Goal: Obtain resource: Obtain resource

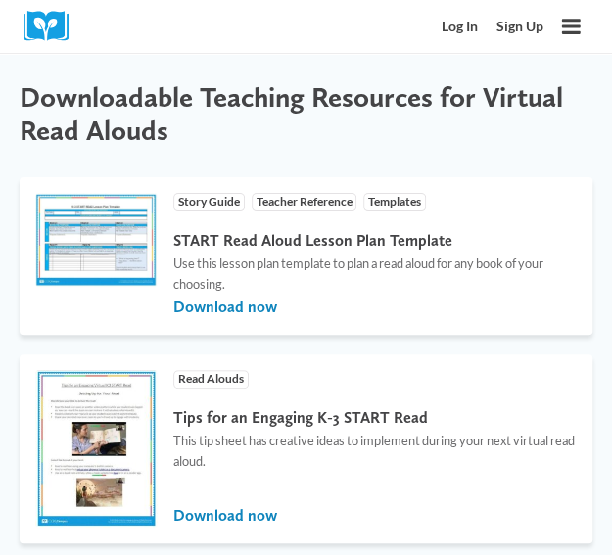
scroll to position [3651, 0]
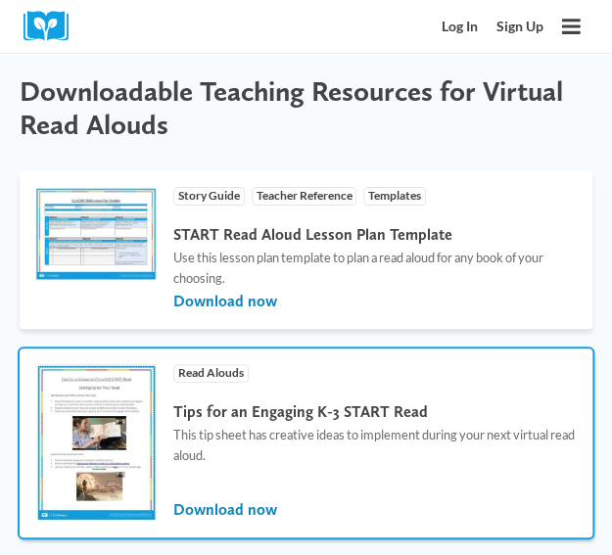
click at [513, 402] on h4 "Tips for an Engaging K-3 START Read" at bounding box center [374, 411] width 403 height 19
click at [517, 395] on div "Tips for an Engaging K-3 START Read This tip sheet has creative ideas to implem…" at bounding box center [374, 446] width 403 height 102
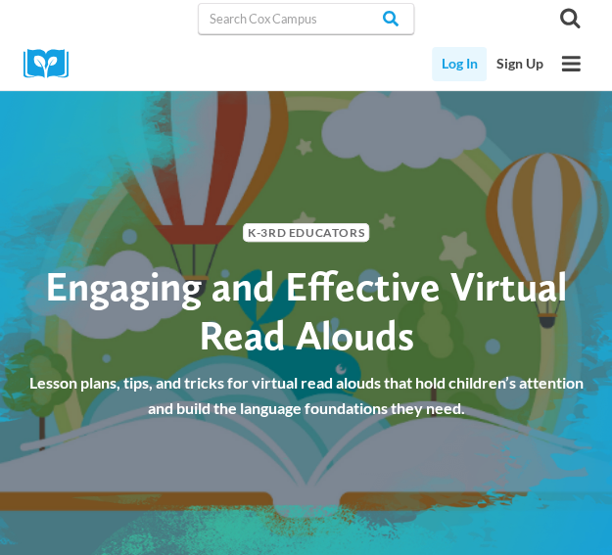
click at [454, 64] on link "Log In" at bounding box center [459, 64] width 55 height 34
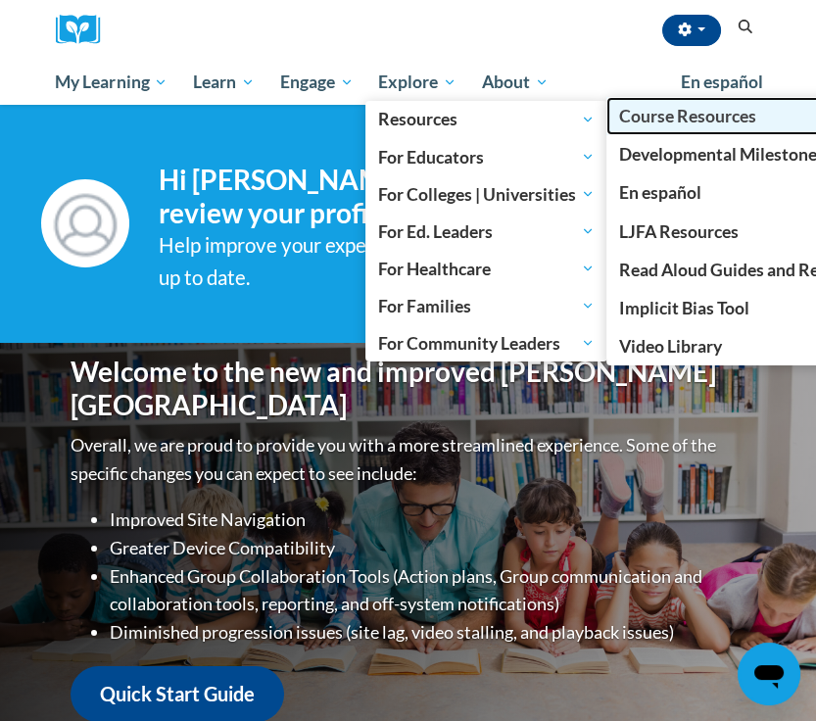
click at [682, 118] on span "Course Resources" at bounding box center [687, 116] width 137 height 21
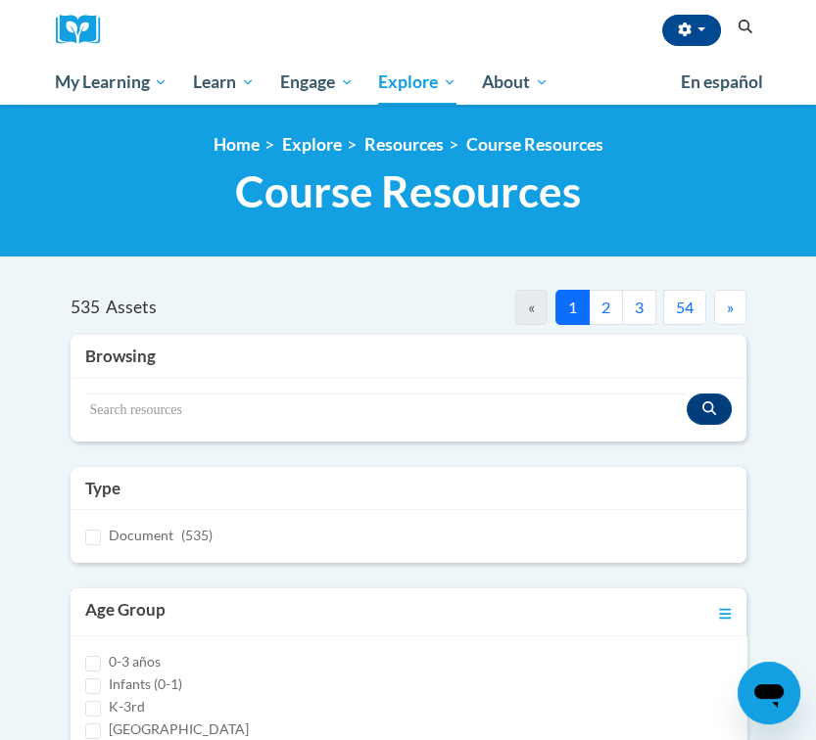
click at [603, 306] on button "2" at bounding box center [606, 307] width 34 height 35
click at [683, 307] on button "54" at bounding box center [684, 307] width 43 height 35
click at [632, 306] on button "53" at bounding box center [642, 307] width 43 height 35
click at [584, 310] on button "52" at bounding box center [600, 307] width 43 height 35
click at [510, 306] on span "«" at bounding box center [513, 307] width 7 height 19
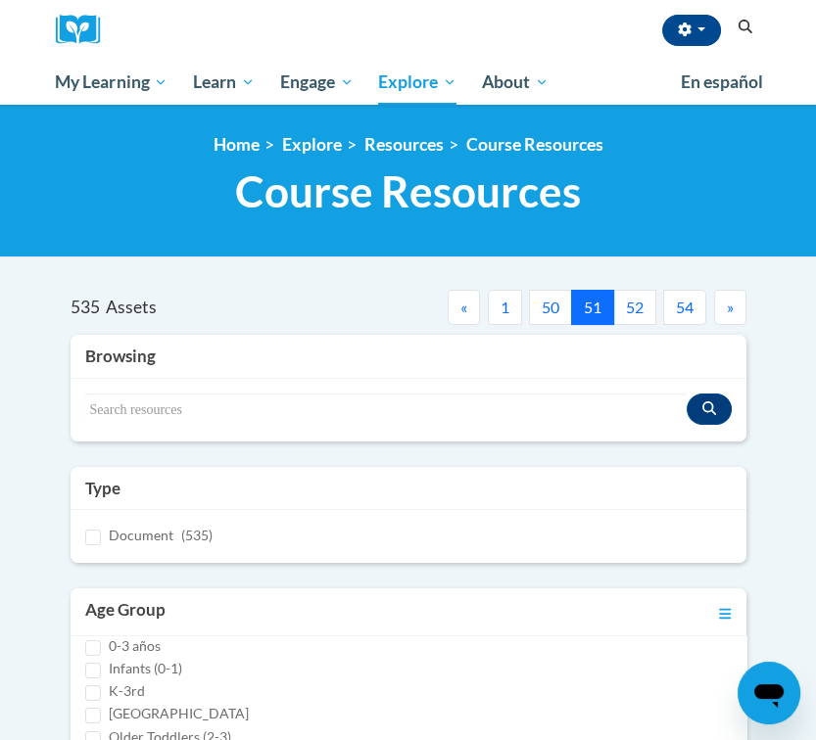
click at [539, 310] on button "50" at bounding box center [550, 307] width 43 height 35
click at [548, 306] on button "49" at bounding box center [550, 307] width 43 height 35
click at [461, 306] on span "«" at bounding box center [463, 307] width 7 height 19
click at [463, 310] on span "«" at bounding box center [463, 307] width 7 height 19
click at [549, 307] on button "46" at bounding box center [550, 307] width 43 height 35
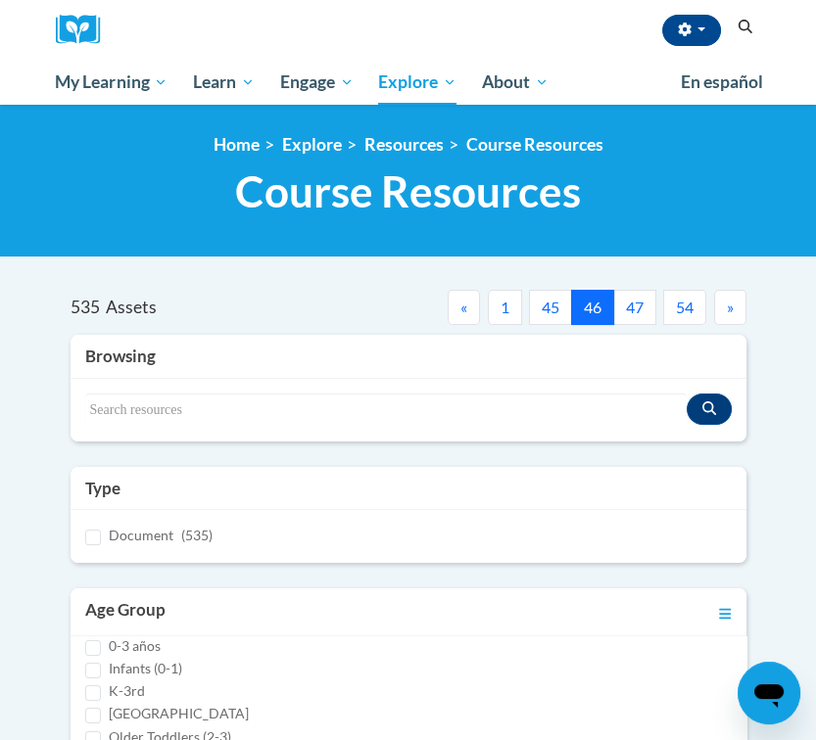
click at [544, 312] on button "45" at bounding box center [550, 307] width 43 height 35
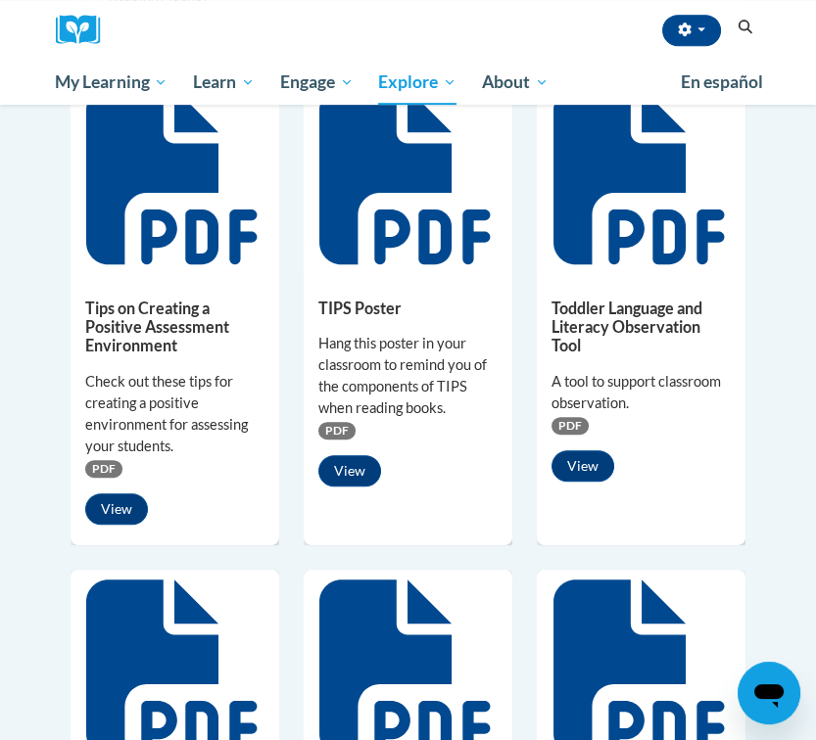
click at [682, 506] on div "Toddler Language and Literacy Observation Tool A tool to support classroom obse…" at bounding box center [641, 311] width 209 height 467
click at [677, 529] on div "Toddler Language and Literacy Observation Tool A tool to support classroom obse…" at bounding box center [641, 311] width 209 height 467
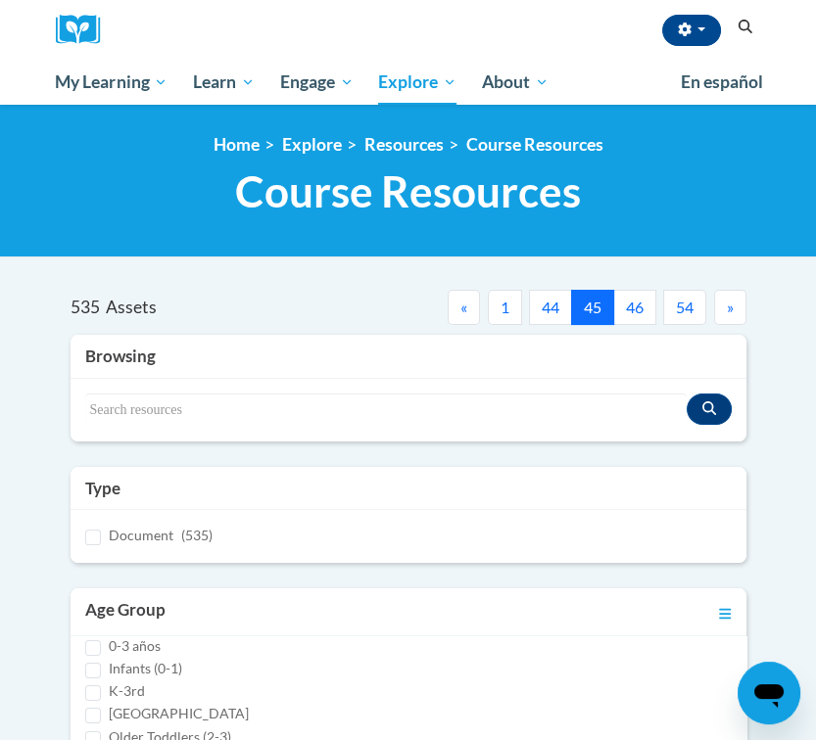
click at [461, 306] on span "«" at bounding box center [463, 307] width 7 height 19
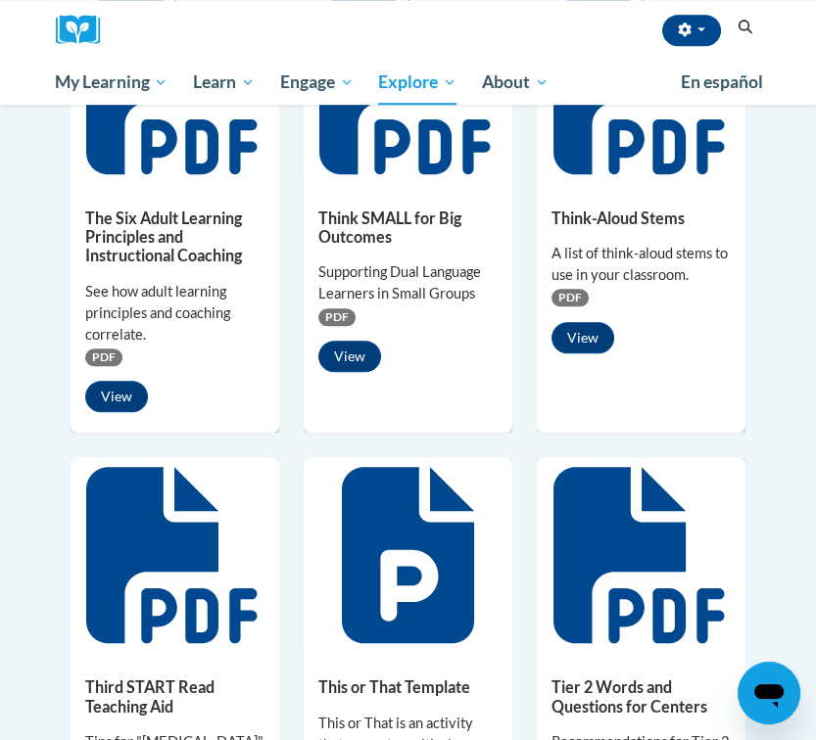
scroll to position [1632, 0]
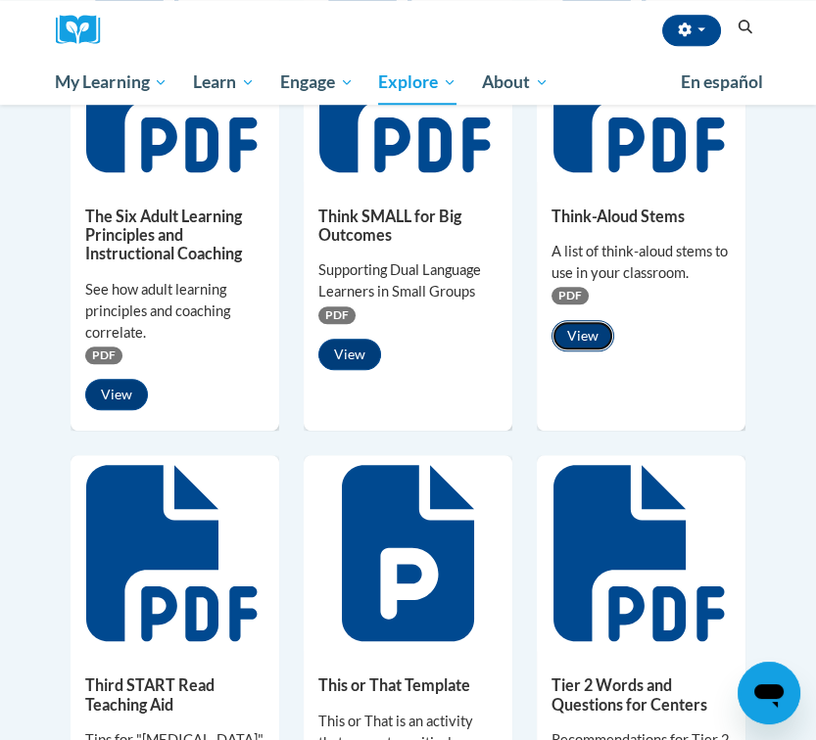
click at [580, 320] on button "View" at bounding box center [582, 335] width 63 height 31
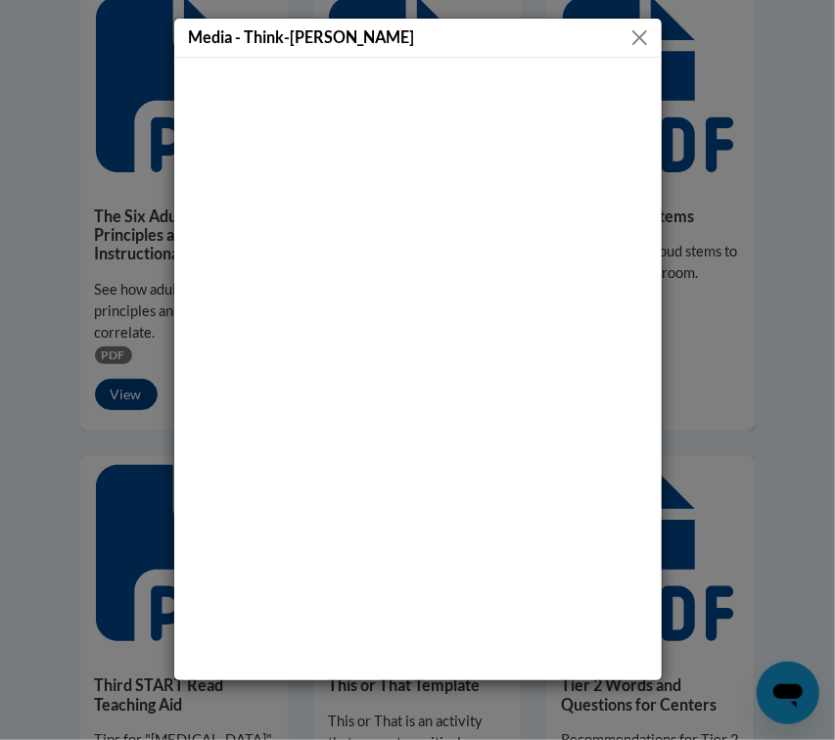
click at [642, 46] on button "Close" at bounding box center [640, 37] width 24 height 24
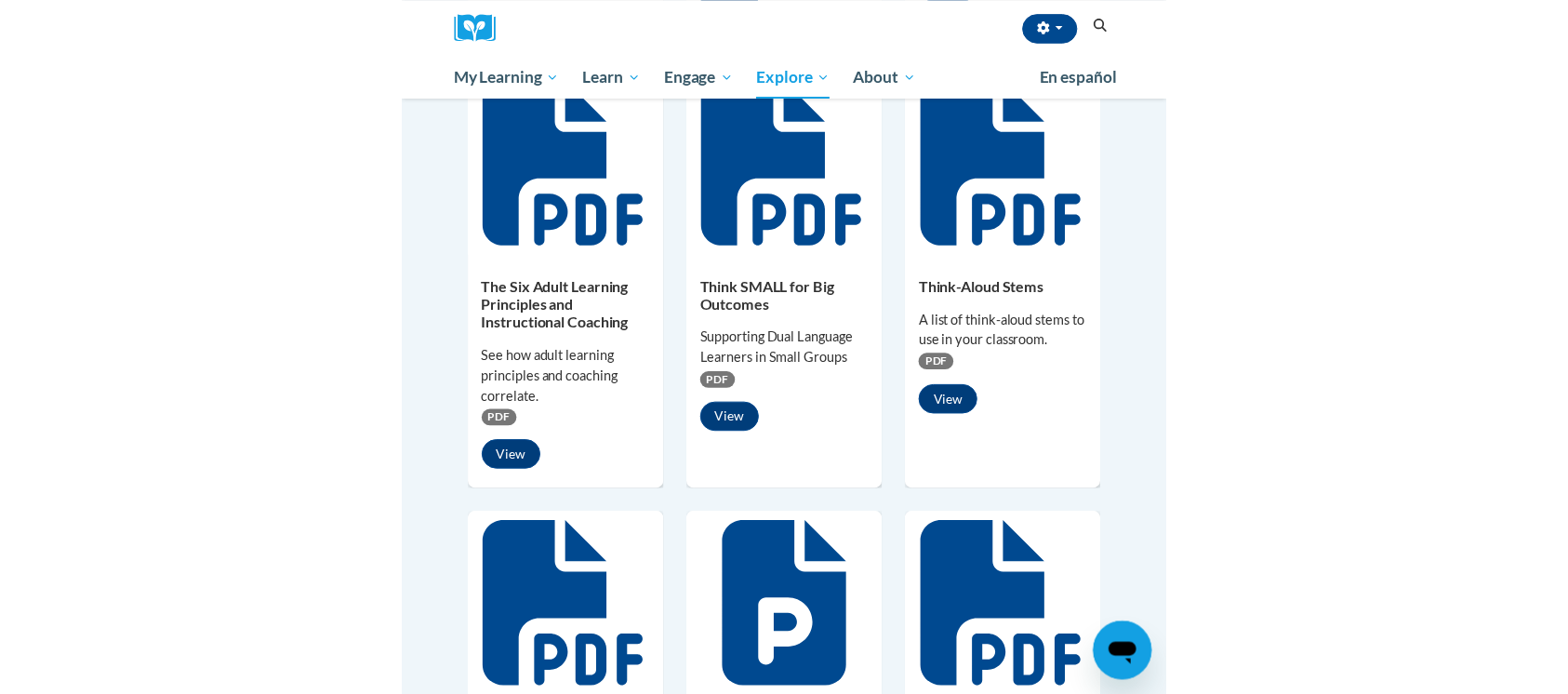
scroll to position [1371, 0]
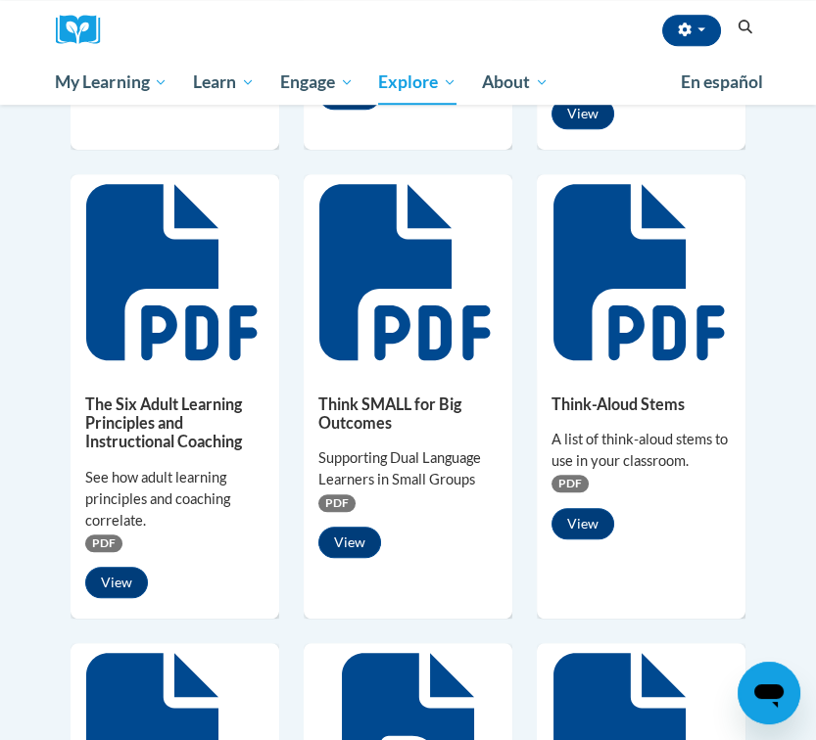
click at [630, 271] on icon at bounding box center [641, 272] width 176 height 176
click at [569, 305] on icon at bounding box center [638, 272] width 170 height 176
click at [584, 508] on button "View" at bounding box center [582, 523] width 63 height 31
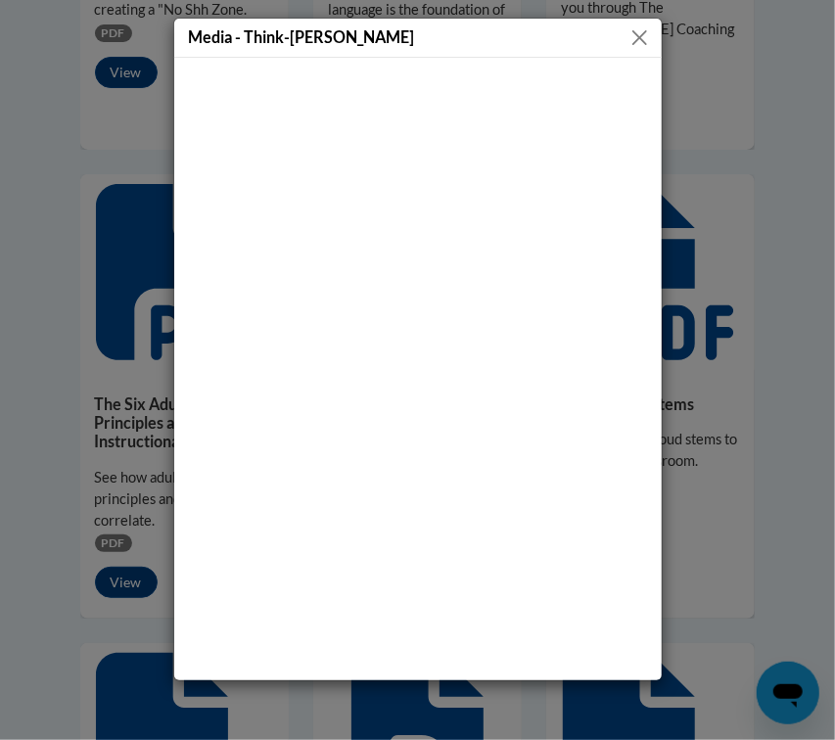
click at [650, 36] on button "Close" at bounding box center [640, 37] width 24 height 24
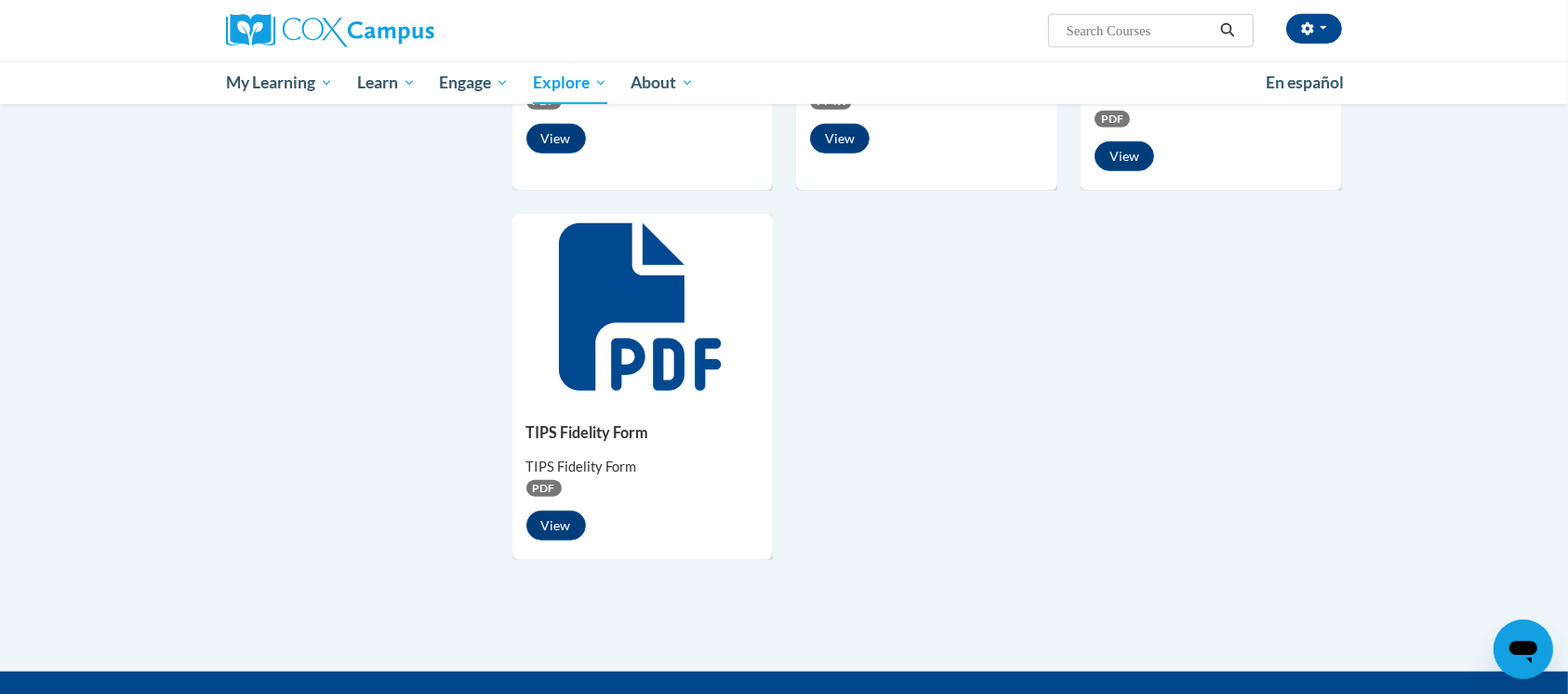
scroll to position [760, 0]
